Goal: Task Accomplishment & Management: Complete application form

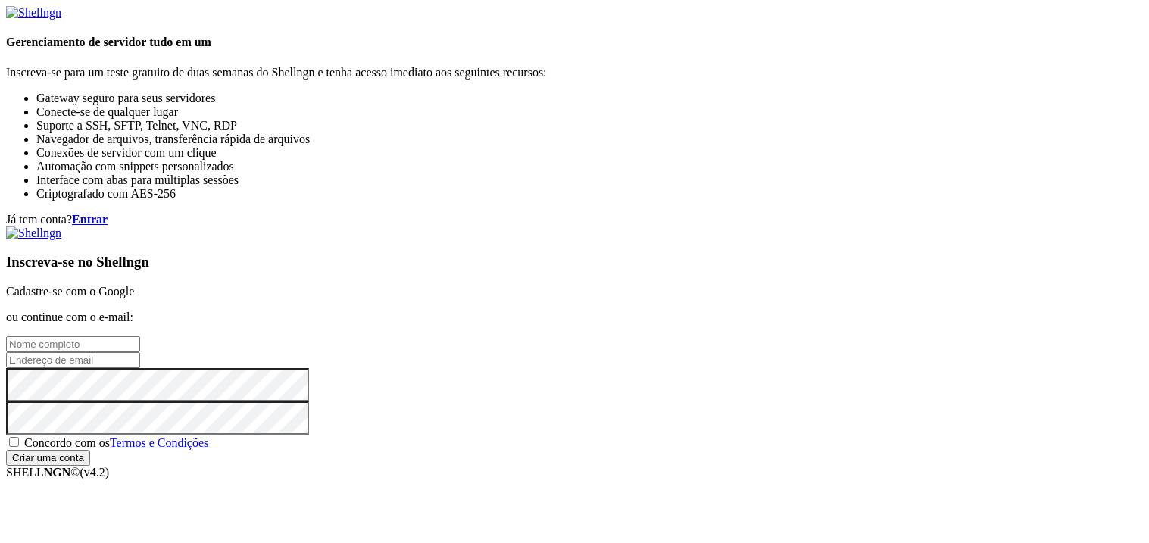
click at [140, 336] on input "text" at bounding box center [73, 344] width 134 height 16
type input "piettro"
click at [140, 352] on input "email" at bounding box center [73, 360] width 134 height 16
type input "[EMAIL_ADDRESS][DOMAIN_NAME]"
click at [729, 302] on div "Inscreva-se no Shellngn Cadastre-se com o Google ou continue com o e-mail: piet…" at bounding box center [574, 345] width 1137 height 239
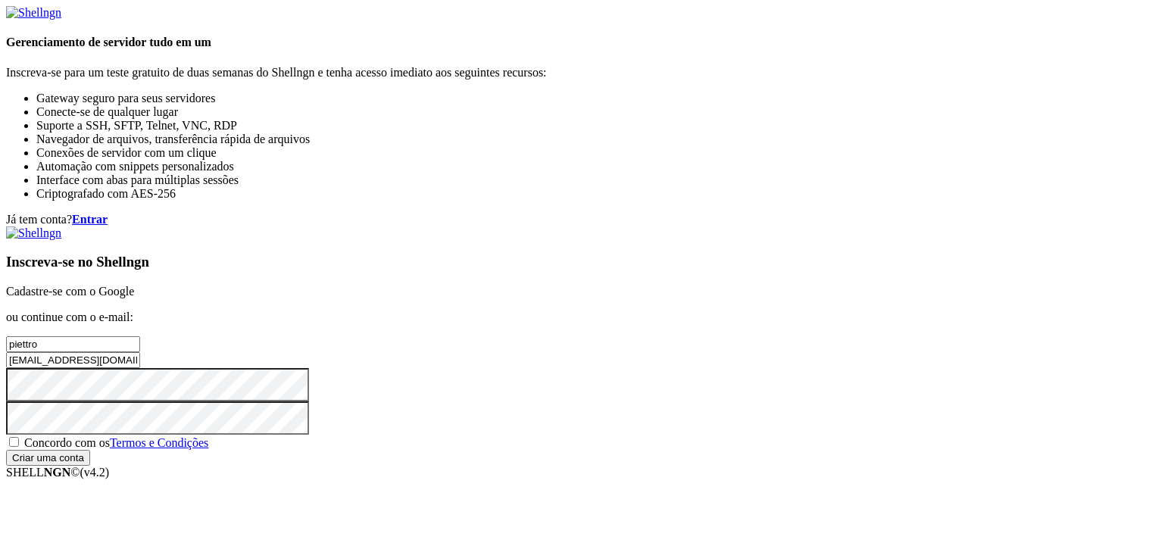
click at [208, 436] on span "Concordo com os Termos e Condições" at bounding box center [116, 442] width 184 height 13
click at [19, 437] on input "Concordo com os Termos e Condições" at bounding box center [14, 442] width 10 height 10
checkbox input "true"
click at [90, 451] on font "Criar uma conta" at bounding box center [48, 457] width 84 height 13
click at [90, 466] on input "Criar uma conta" at bounding box center [48, 458] width 84 height 16
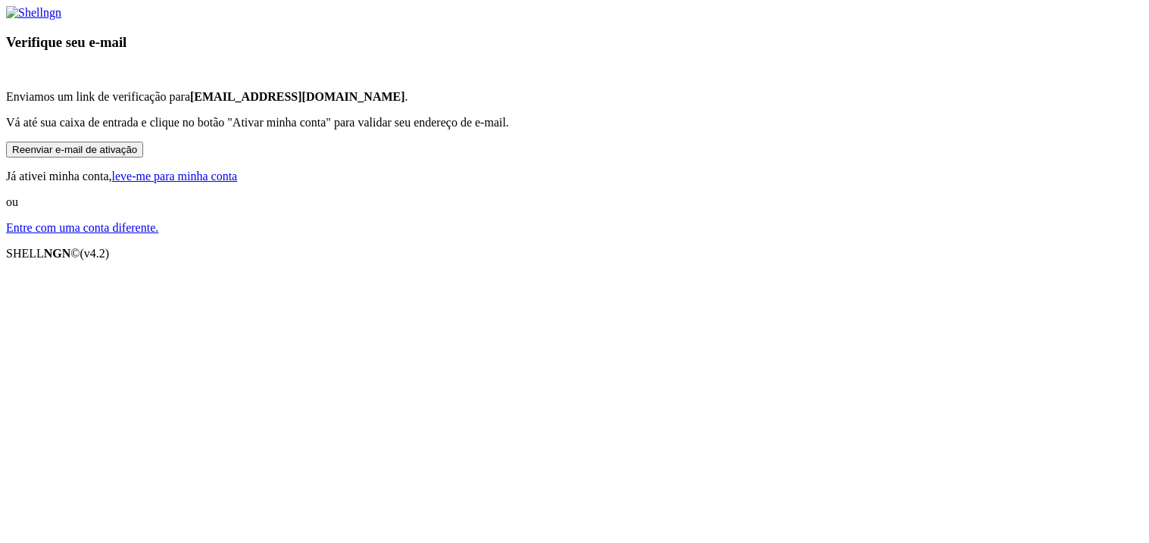
click at [238, 183] on font "leve-me para minha conta" at bounding box center [175, 176] width 126 height 13
